Goal: Check status: Check status

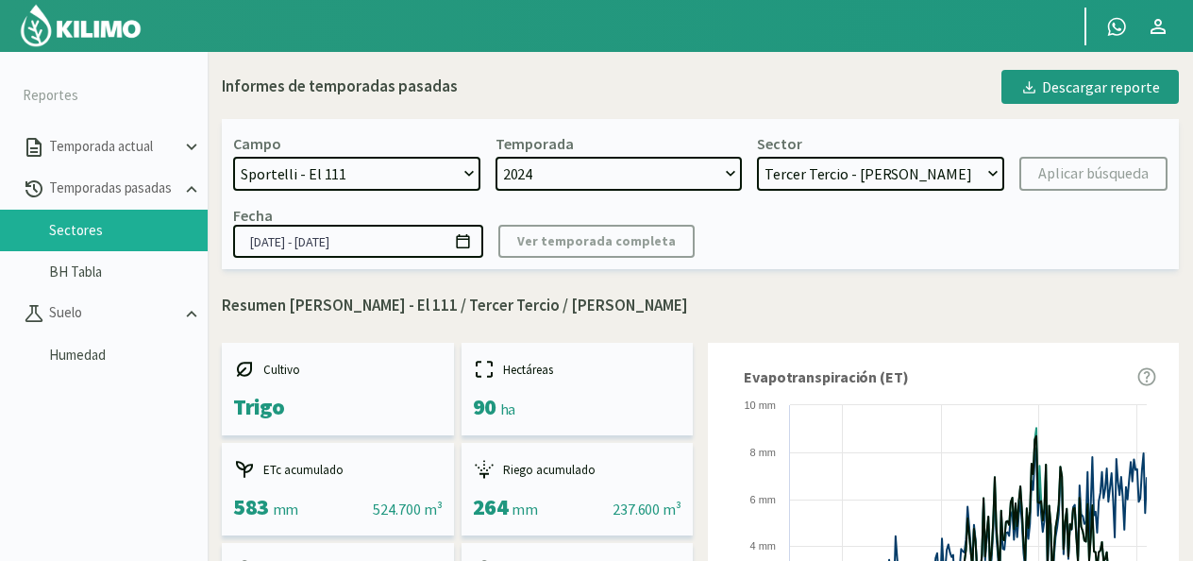
select select "2: Object"
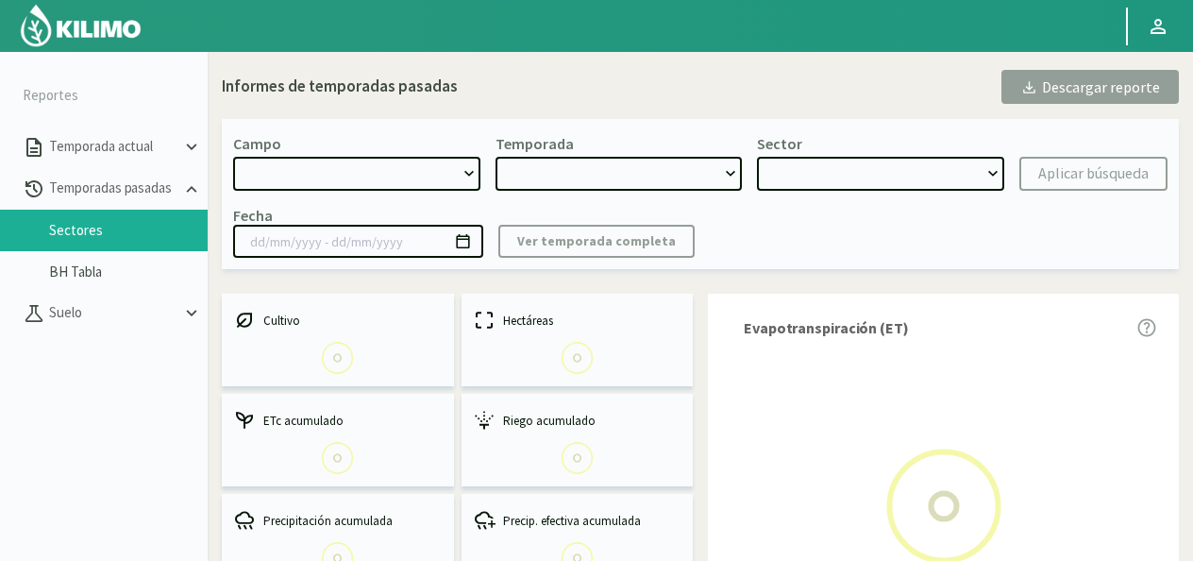
select select "0: Object"
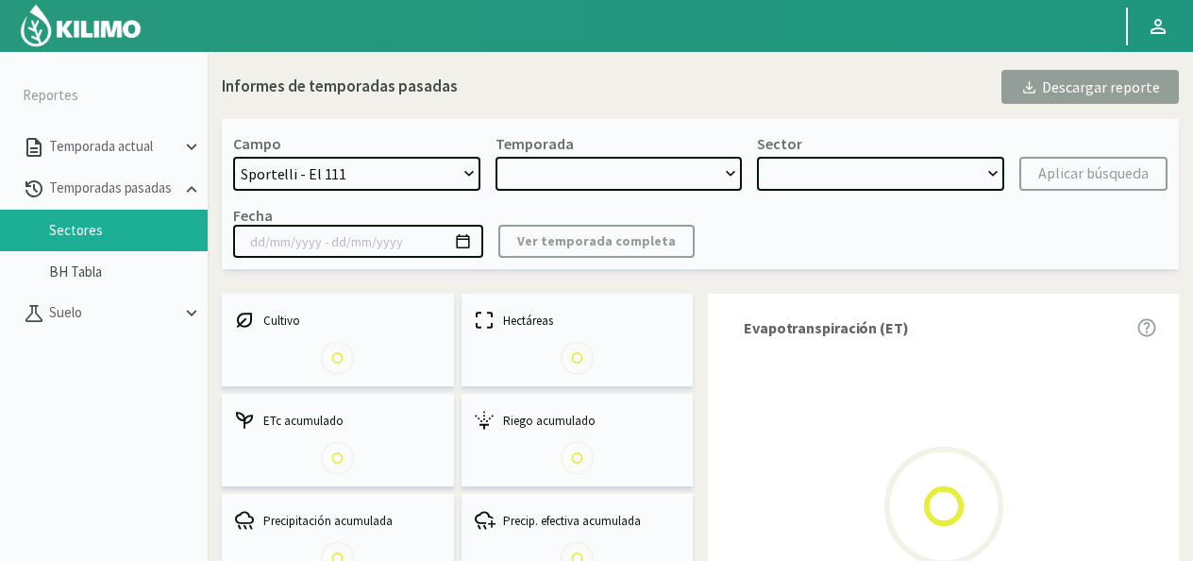
type input "[DATE] - [DATE]"
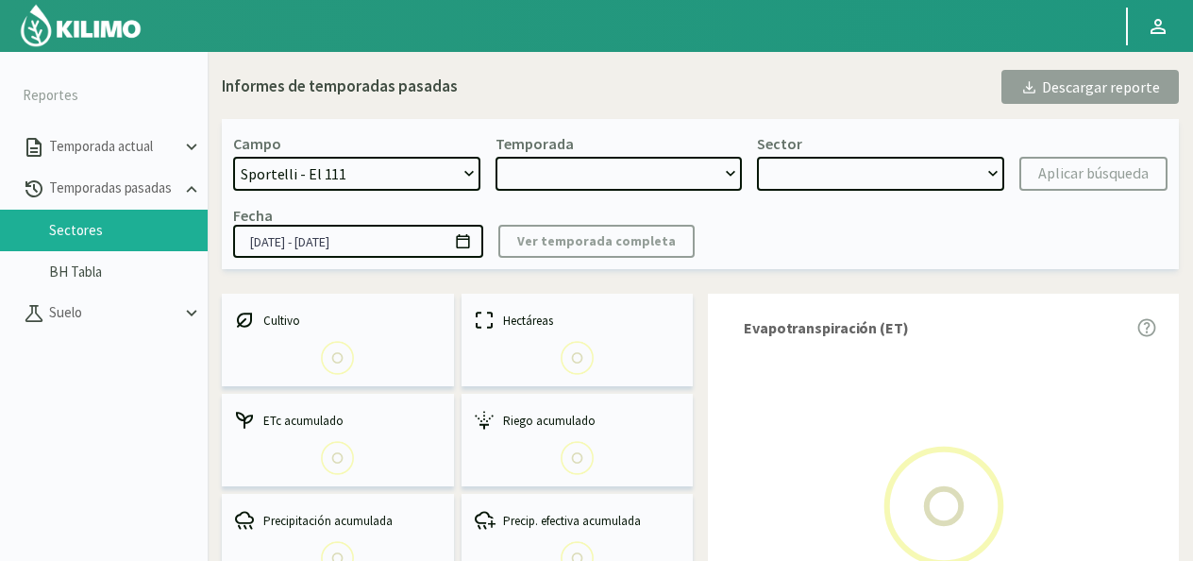
select select "0: 2024"
select select "2: Object"
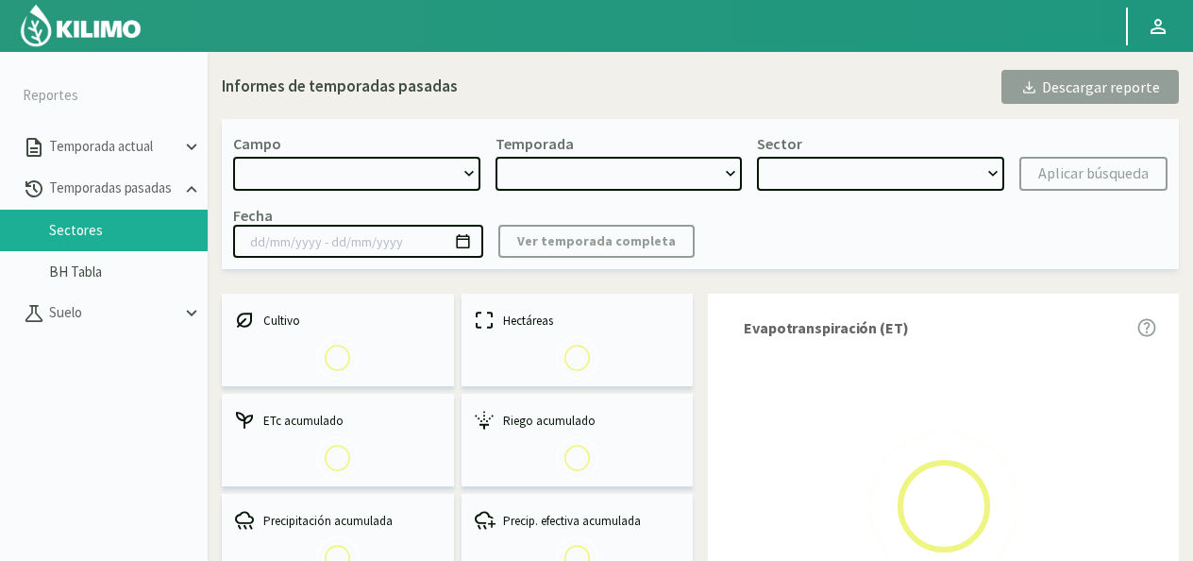
select select "0: Object"
type input "[DATE] - [DATE]"
select select "0: 2024"
select select "0: Object"
